Goal: Information Seeking & Learning: Learn about a topic

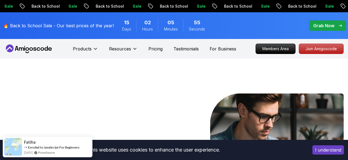
click at [332, 147] on button "I understand" at bounding box center [329, 149] width 32 height 9
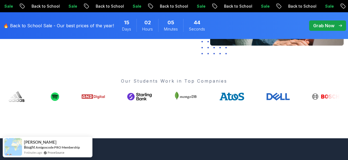
scroll to position [198, 0]
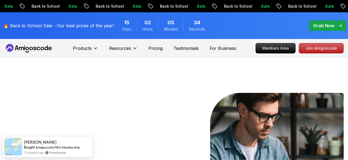
scroll to position [0, 0]
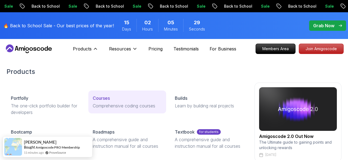
click at [110, 99] on p "Courses" at bounding box center [101, 98] width 17 height 7
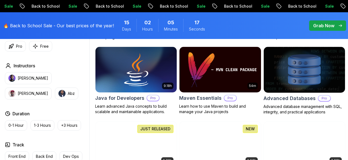
scroll to position [340, 0]
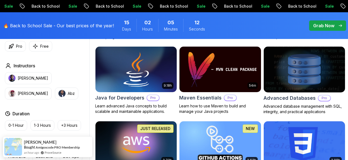
click at [133, 108] on p "Learn advanced Java concepts to build scalable and maintainable applications." at bounding box center [136, 108] width 82 height 11
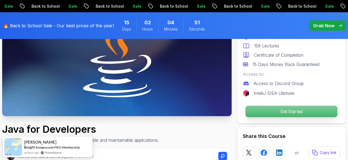
click at [299, 106] on p "Get Started" at bounding box center [292, 111] width 92 height 11
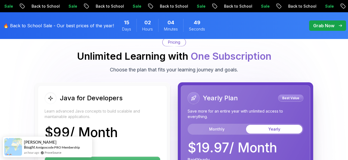
scroll to position [1378, 0]
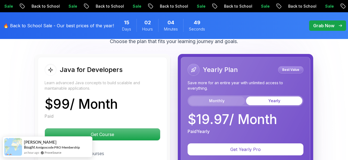
click at [222, 101] on button "Monthly" at bounding box center [217, 100] width 56 height 9
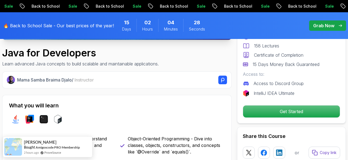
scroll to position [0, 0]
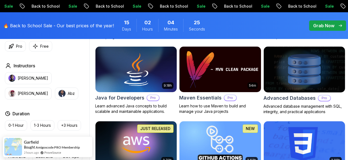
scroll to position [255, 0]
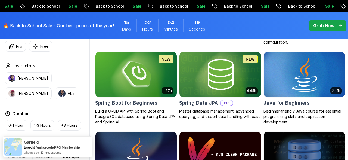
click at [294, 101] on h2 "Java for Beginners" at bounding box center [287, 103] width 46 height 8
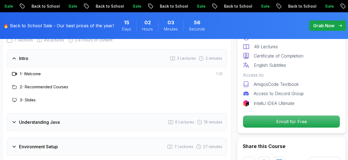
scroll to position [849, 0]
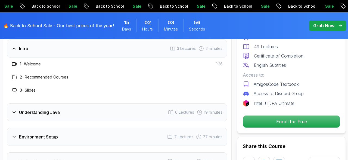
click at [17, 103] on div "Understanding Java 6 Lectures 19 minutes" at bounding box center [117, 112] width 220 height 18
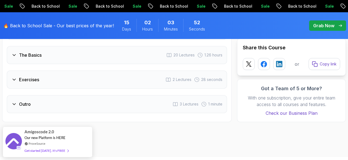
click at [62, 95] on div "Outro 3 Lectures 1 minute" at bounding box center [117, 104] width 220 height 18
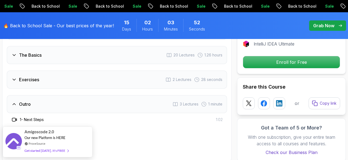
scroll to position [941, 0]
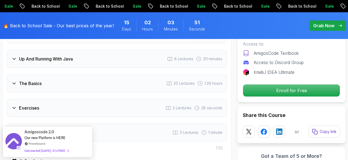
click at [62, 99] on div "Exercises 2 Lectures 28 seconds" at bounding box center [117, 108] width 220 height 18
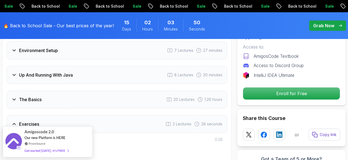
scroll to position [884, 0]
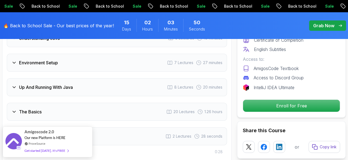
click at [62, 103] on div "The Basics 20 Lectures 1.26 hours" at bounding box center [117, 112] width 220 height 18
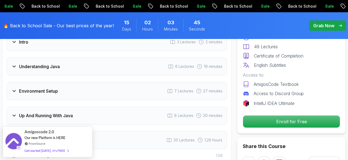
scroll to position [856, 0]
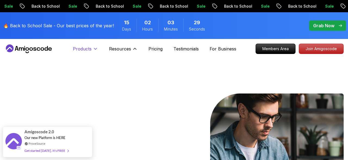
click at [83, 51] on p "Products" at bounding box center [82, 48] width 19 height 7
click at [87, 52] on button "Products" at bounding box center [85, 50] width 25 height 11
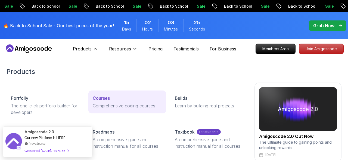
click at [103, 99] on p "Courses" at bounding box center [101, 98] width 17 height 7
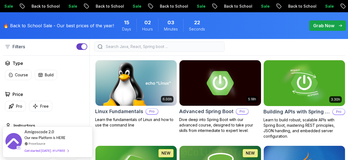
scroll to position [170, 0]
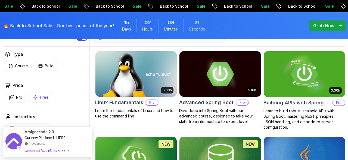
click at [45, 97] on p "Free" at bounding box center [44, 96] width 8 height 5
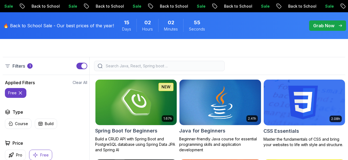
scroll to position [170, 0]
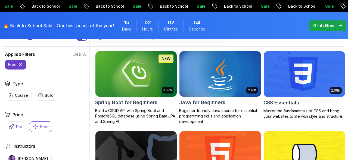
click at [17, 129] on button "Pro" at bounding box center [15, 126] width 21 height 11
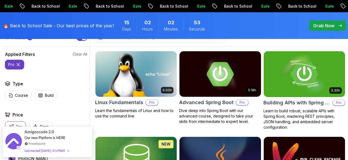
click at [16, 125] on p "Pro" at bounding box center [19, 126] width 6 height 5
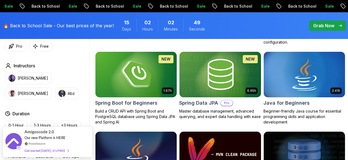
scroll to position [283, 0]
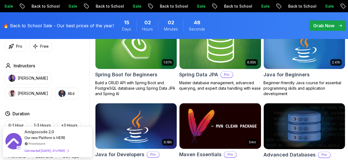
click at [203, 74] on h2 "Spring Data JPA" at bounding box center [198, 75] width 39 height 8
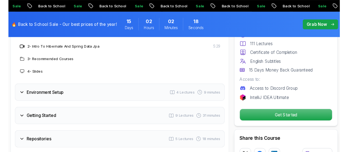
scroll to position [821, 0]
